Goal: Find specific page/section: Find specific page/section

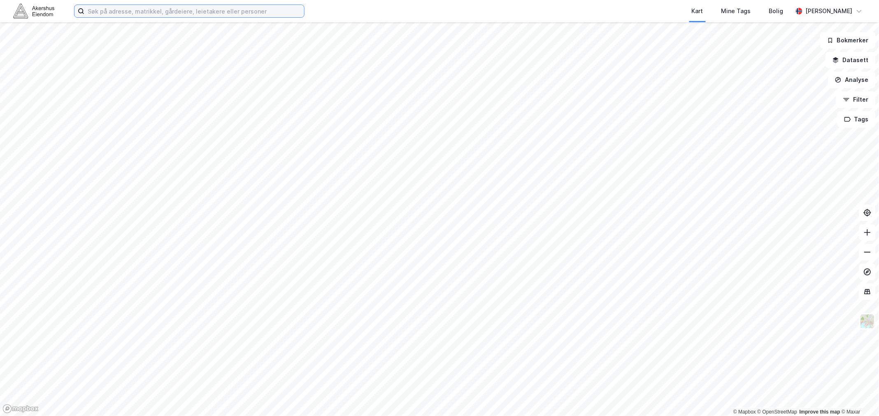
click at [109, 10] on input at bounding box center [194, 11] width 220 height 12
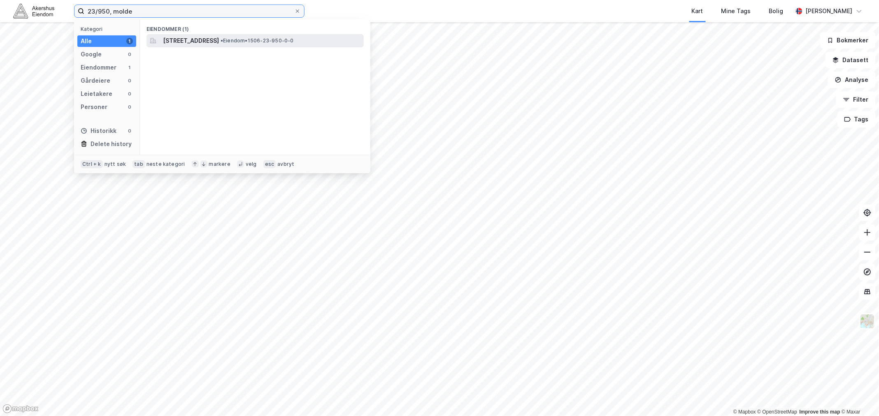
type input "23/950, molde"
click at [219, 40] on span "[STREET_ADDRESS]" at bounding box center [191, 41] width 56 height 10
